Goal: Information Seeking & Learning: Learn about a topic

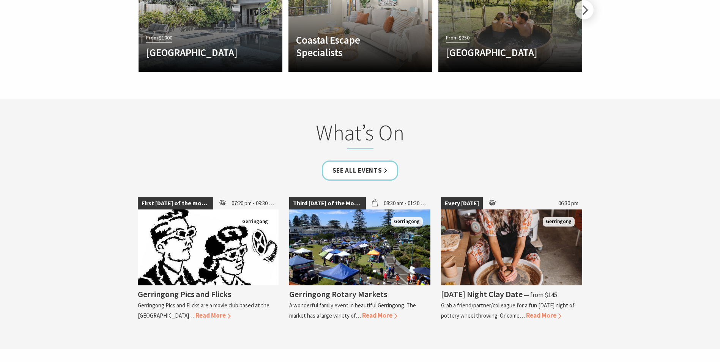
scroll to position [1593, 0]
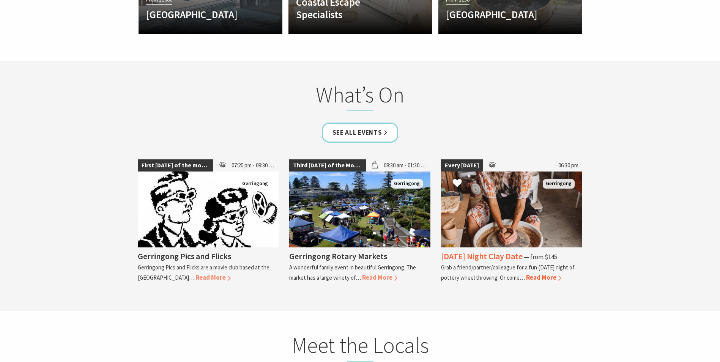
click at [485, 251] on h4 "[DATE] Night Clay Date" at bounding box center [482, 256] width 82 height 11
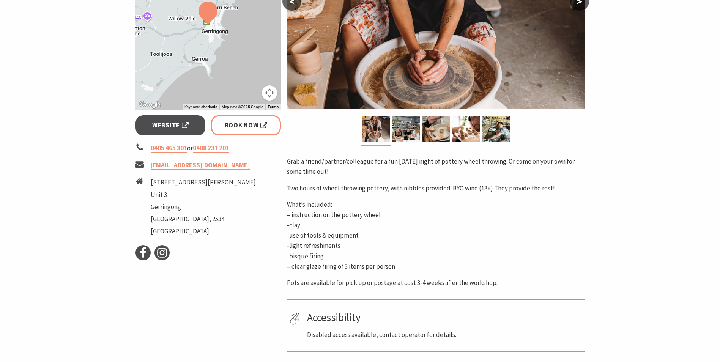
scroll to position [266, 0]
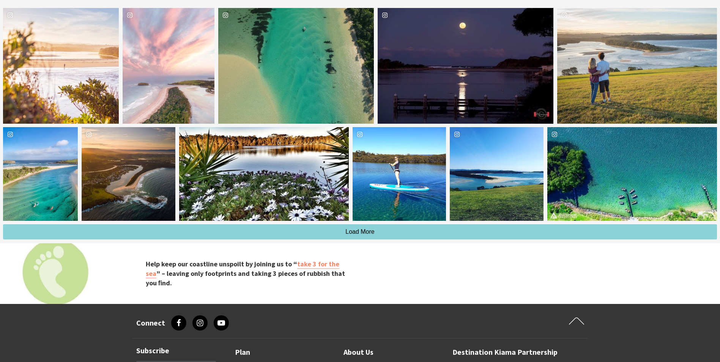
scroll to position [2124, 0]
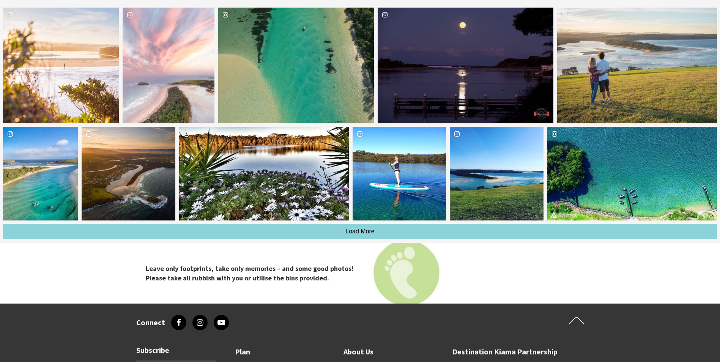
click at [407, 133] on div "lilifrosty" at bounding box center [399, 174] width 94 height 94
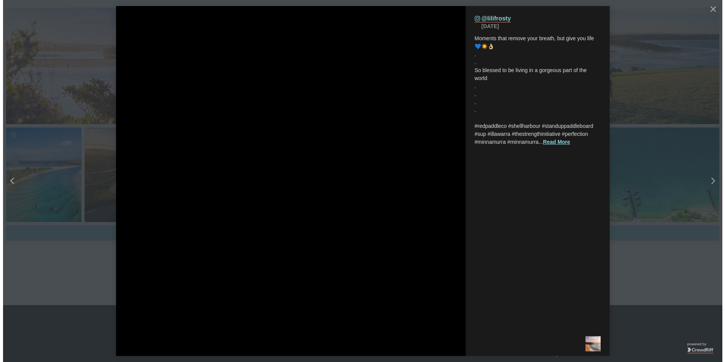
scroll to position [252, 735]
